Goal: Navigation & Orientation: Find specific page/section

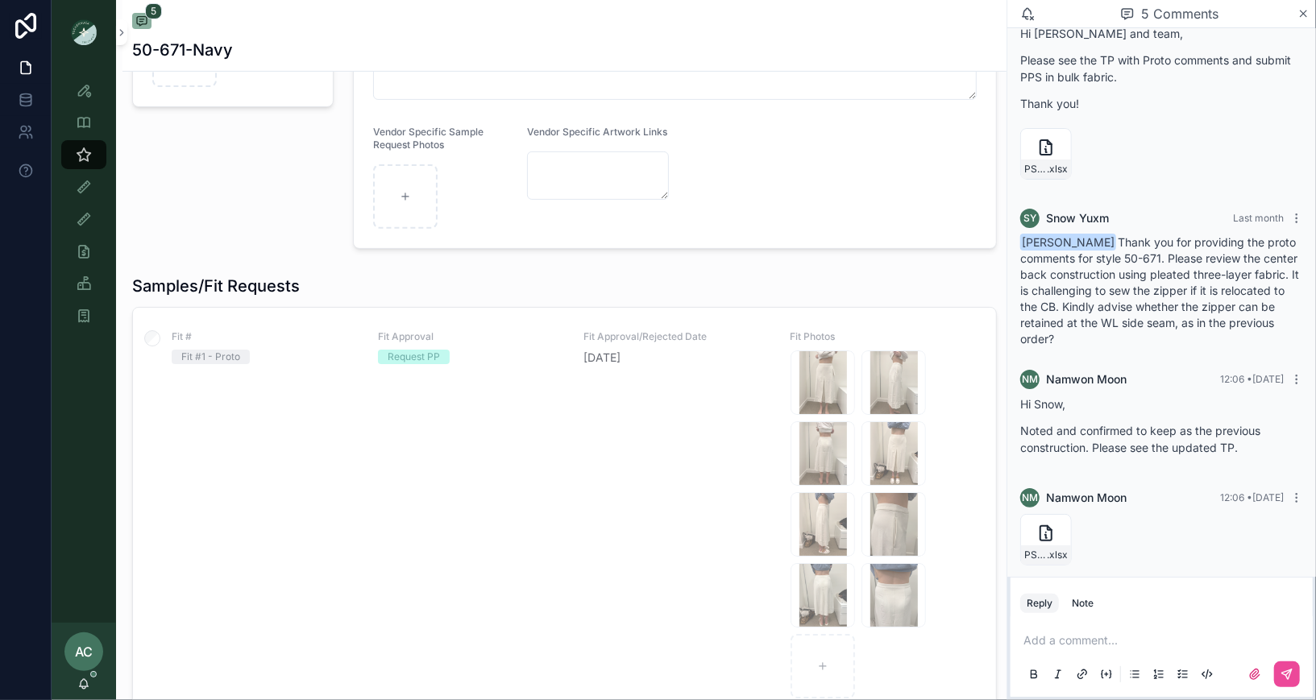
scroll to position [204, 0]
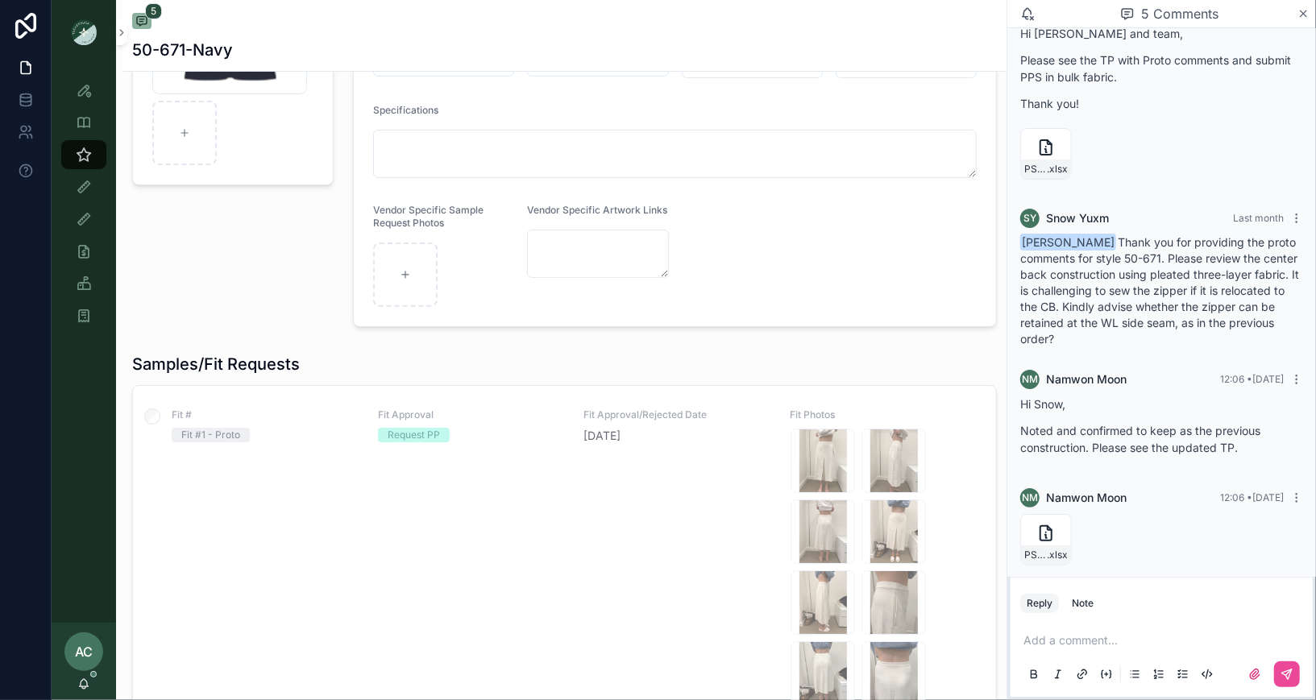
click at [267, 248] on div "Screenshot-2025-09-30-112944 .png" at bounding box center [232, 123] width 221 height 421
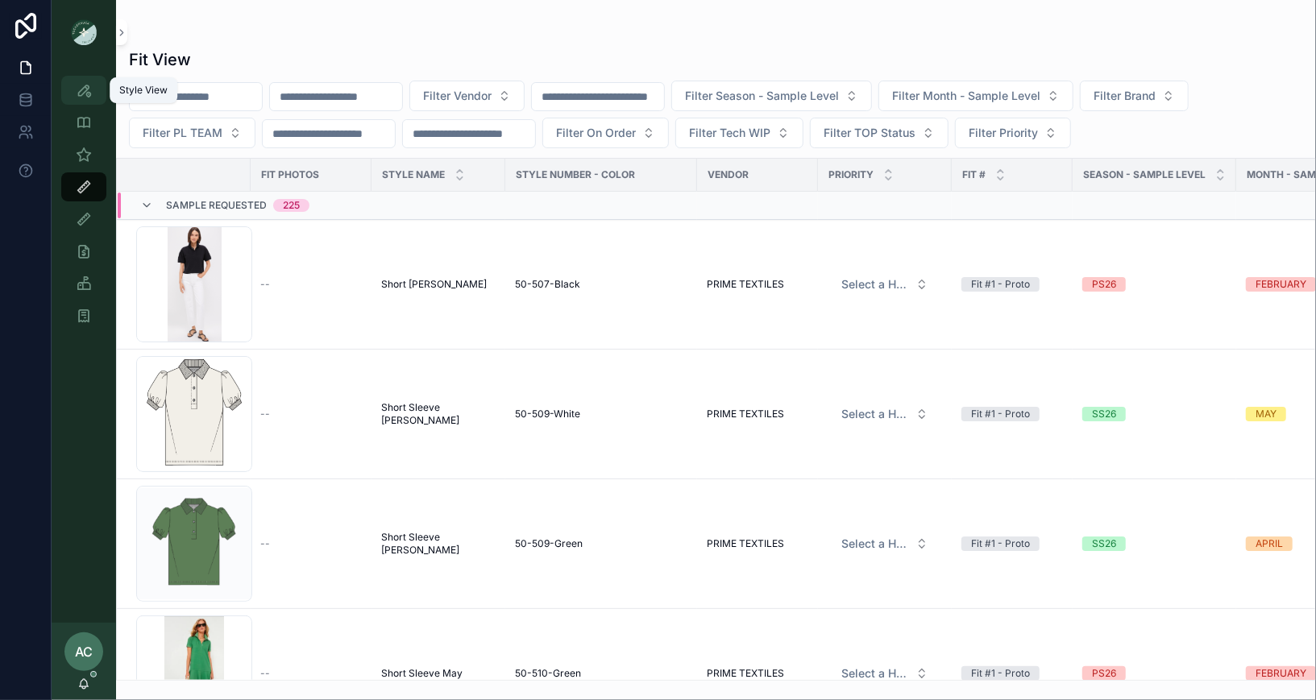
click at [83, 82] on icon "scrollable content" at bounding box center [84, 90] width 16 height 16
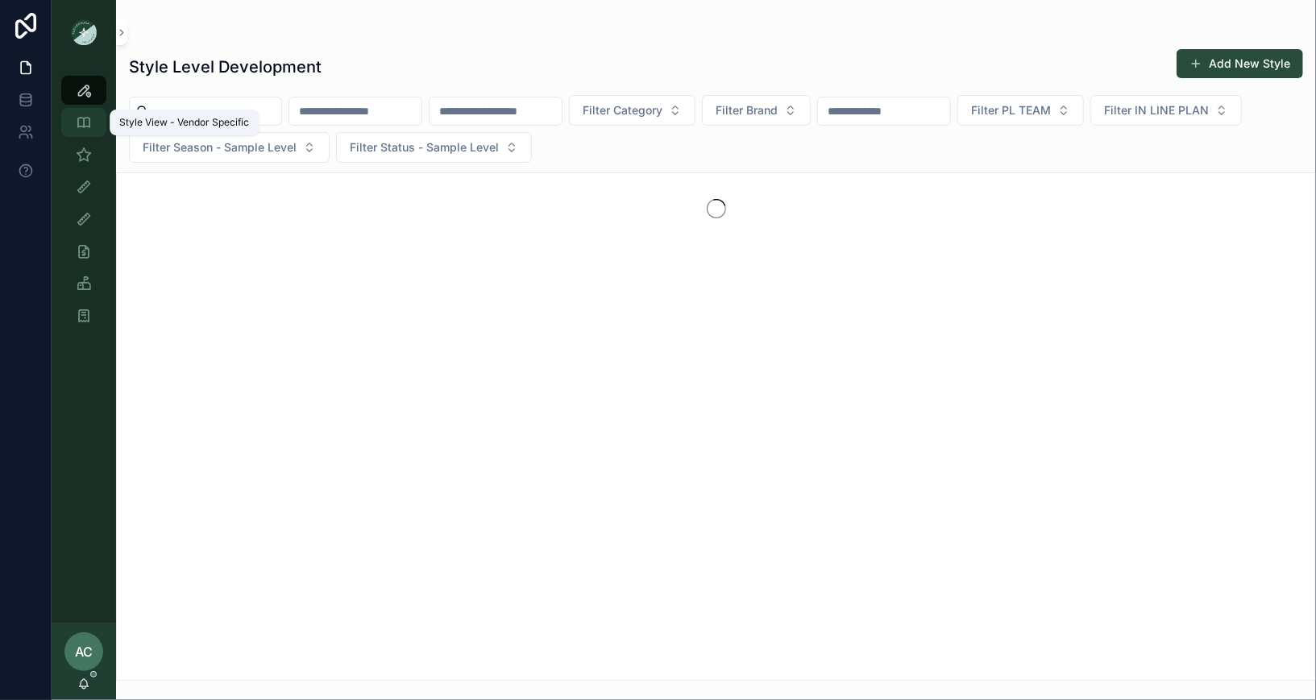
click at [83, 119] on icon "scrollable content" at bounding box center [84, 122] width 16 height 16
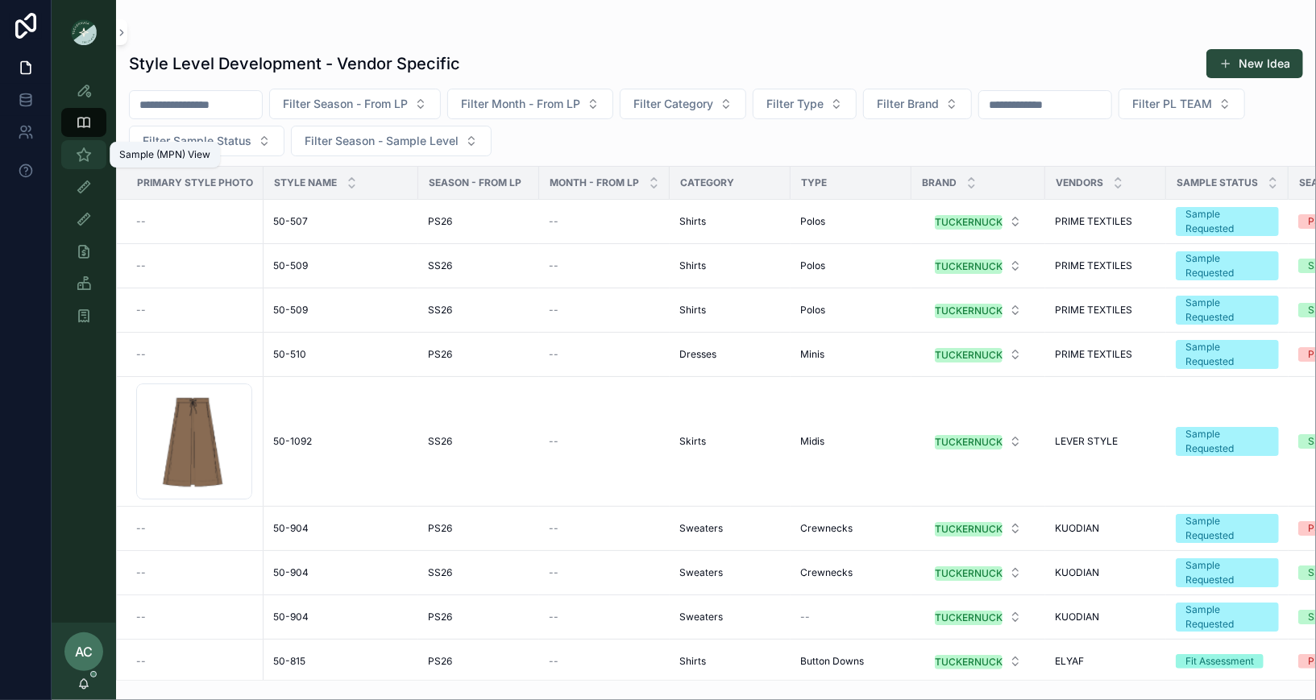
click at [82, 155] on icon "scrollable content" at bounding box center [84, 155] width 16 height 16
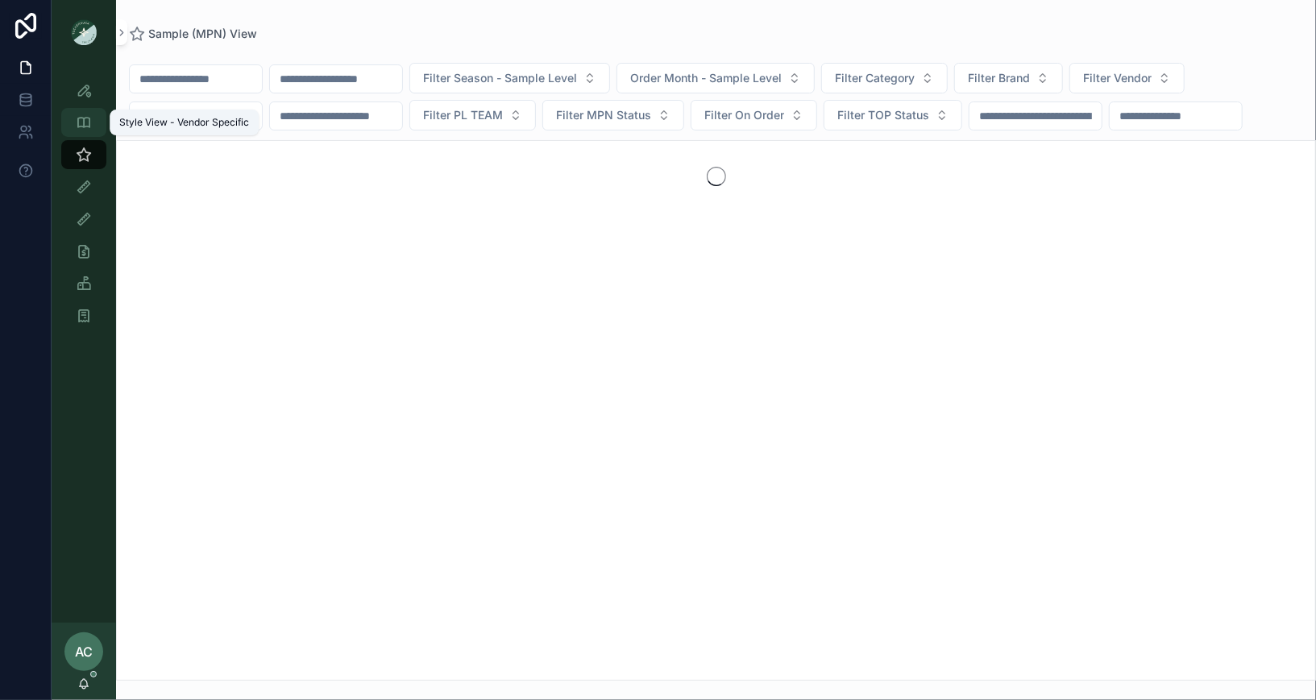
click at [87, 129] on icon "scrollable content" at bounding box center [84, 122] width 16 height 16
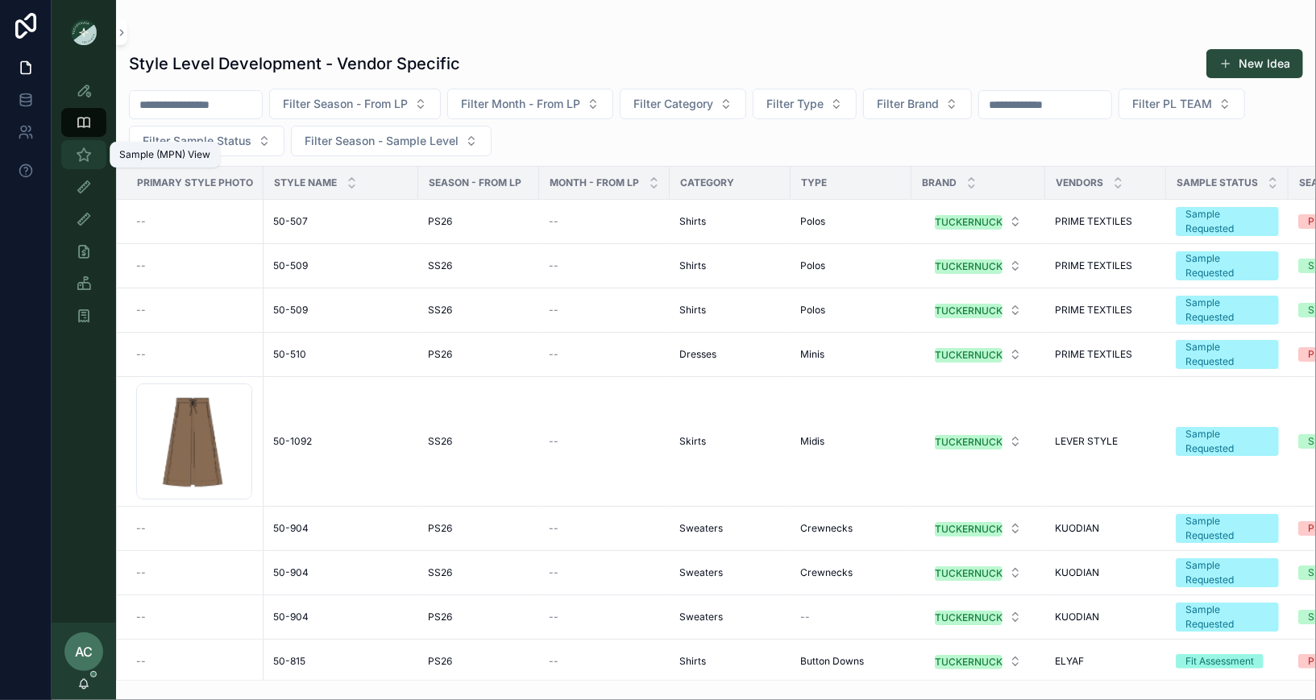
click at [87, 161] on icon "scrollable content" at bounding box center [84, 155] width 16 height 16
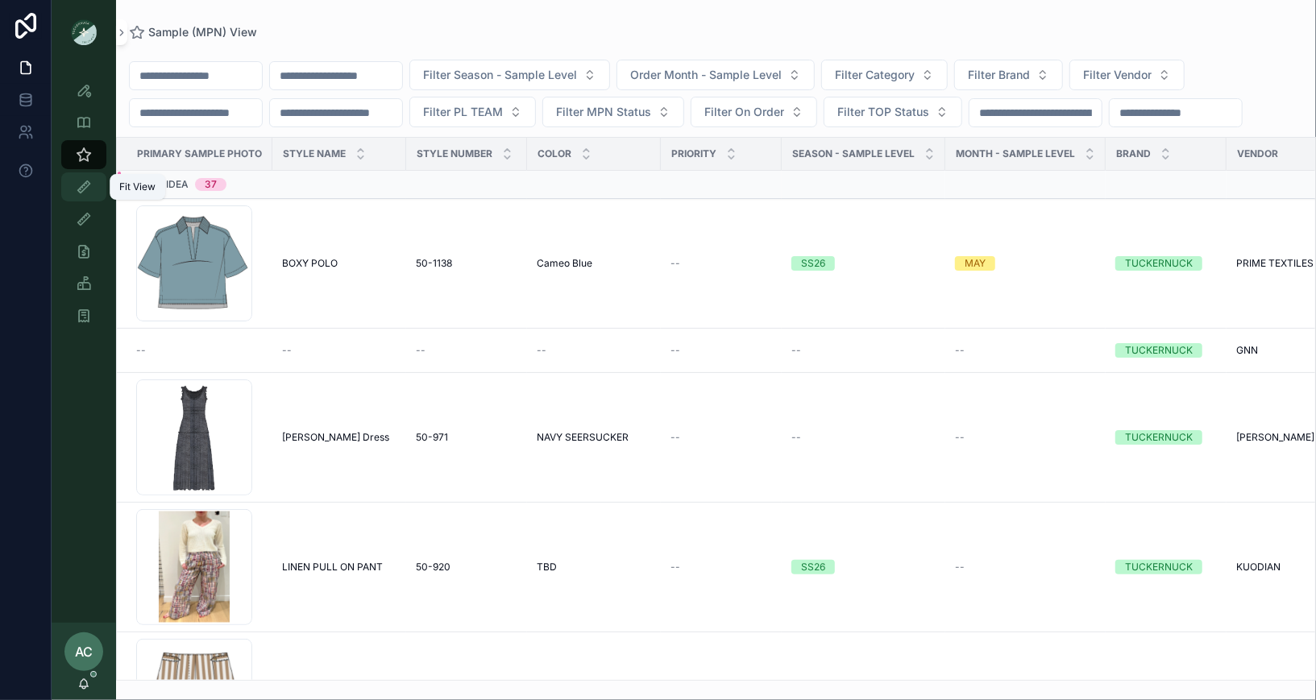
click at [89, 182] on icon "scrollable content" at bounding box center [84, 187] width 16 height 16
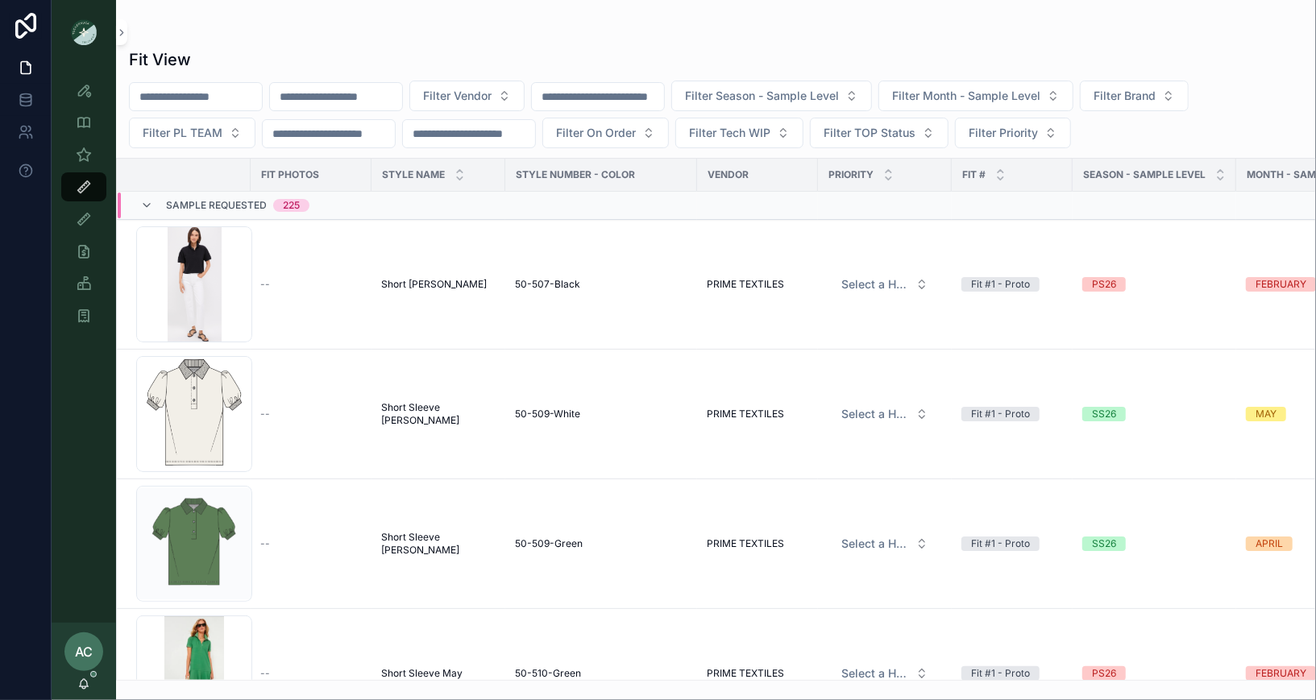
click at [404, 31] on div "scrollable content" at bounding box center [716, 32] width 1174 height 13
